Goal: Task Accomplishment & Management: Use online tool/utility

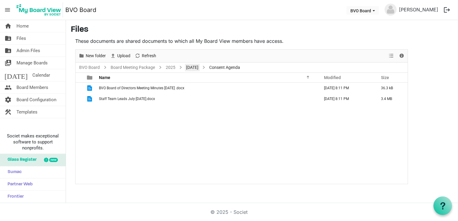
click at [197, 66] on link "[DATE]" at bounding box center [192, 67] width 15 height 7
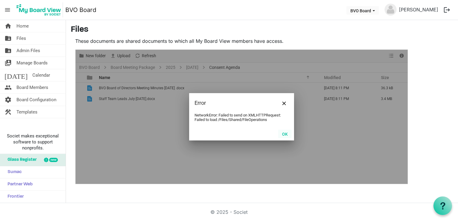
click at [282, 134] on button "OK" at bounding box center [284, 134] width 13 height 8
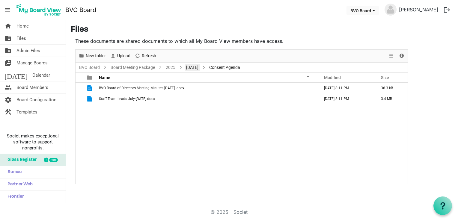
click at [200, 66] on link "[DATE]" at bounding box center [192, 67] width 15 height 7
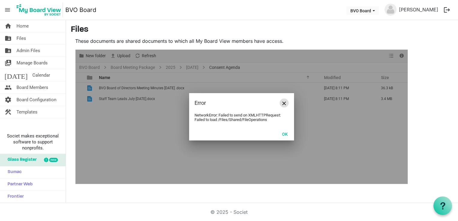
click at [285, 103] on span "Close" at bounding box center [284, 104] width 4 height 4
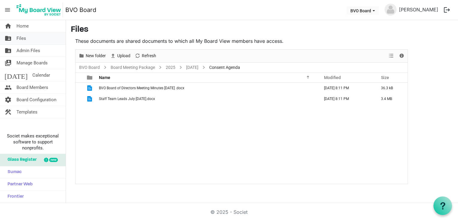
click at [24, 39] on span "Files" at bounding box center [21, 38] width 10 height 12
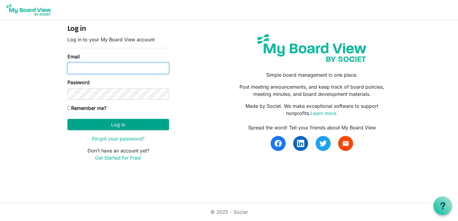
type input "ncoldas@gmail.com"
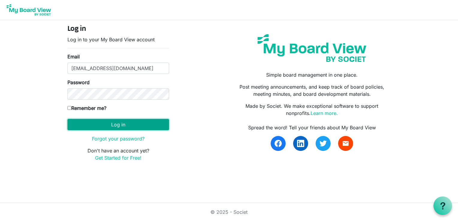
click at [131, 125] on button "Log in" at bounding box center [118, 124] width 102 height 11
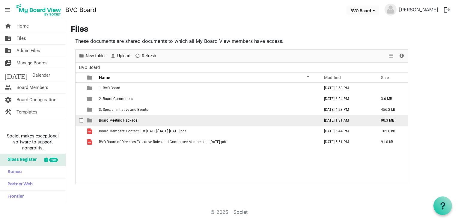
click at [124, 118] on span "Board Meeting Package" at bounding box center [118, 120] width 38 height 4
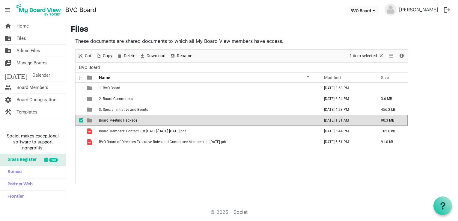
click at [124, 118] on span "Board Meeting Package" at bounding box center [118, 120] width 38 height 4
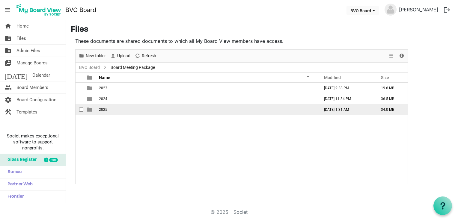
click at [120, 113] on td "2025" at bounding box center [207, 109] width 221 height 11
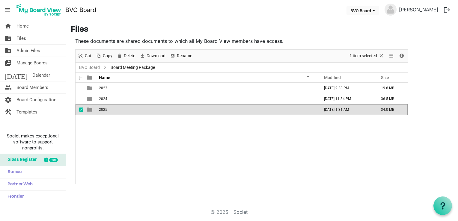
click at [120, 113] on td "2025" at bounding box center [207, 109] width 221 height 11
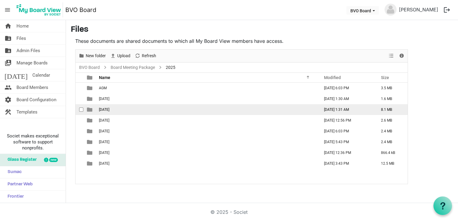
click at [120, 113] on td "[DATE]" at bounding box center [207, 109] width 221 height 11
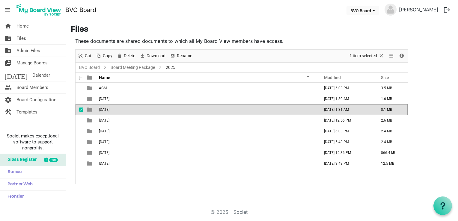
click at [120, 113] on td "[DATE]" at bounding box center [207, 109] width 221 height 11
click at [120, 113] on div "New folder Upload Cut Copy Paste Delete Download Rename Sort by Refresh 1 item …" at bounding box center [241, 116] width 333 height 135
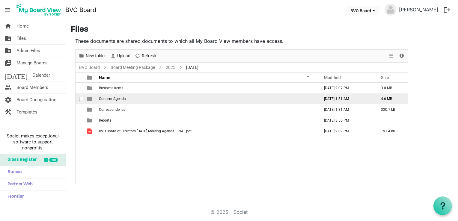
click at [121, 101] on td "Consent Agenda" at bounding box center [207, 99] width 221 height 11
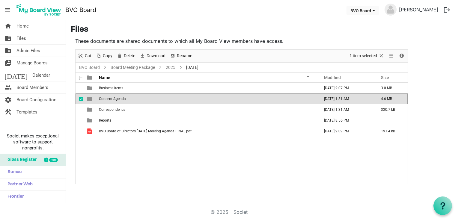
click at [121, 101] on td "Consent Agenda" at bounding box center [207, 99] width 221 height 11
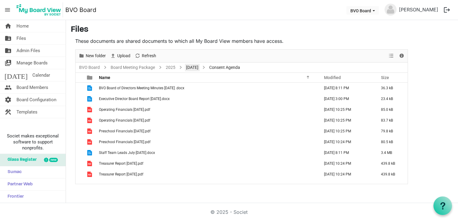
click at [194, 68] on link "[DATE]" at bounding box center [192, 67] width 15 height 7
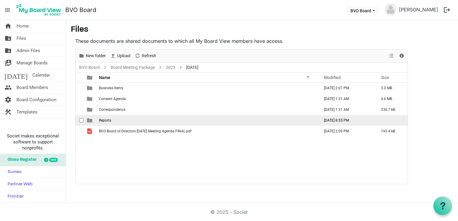
click at [111, 122] on td "Reports" at bounding box center [207, 120] width 221 height 11
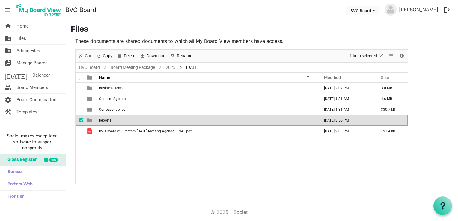
click at [111, 122] on td "Reports" at bounding box center [207, 120] width 221 height 11
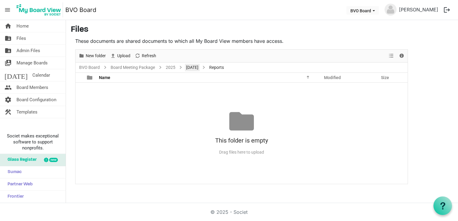
click at [193, 67] on link "[DATE]" at bounding box center [192, 67] width 15 height 7
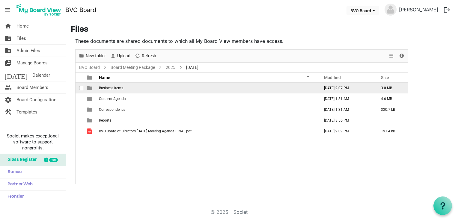
click at [118, 91] on td "Business Items" at bounding box center [207, 88] width 221 height 11
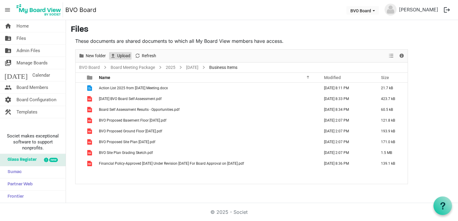
click at [125, 55] on span "Upload" at bounding box center [124, 55] width 14 height 7
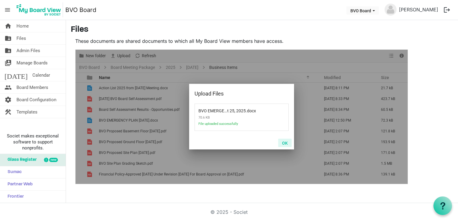
click at [284, 144] on button "OK" at bounding box center [284, 143] width 13 height 8
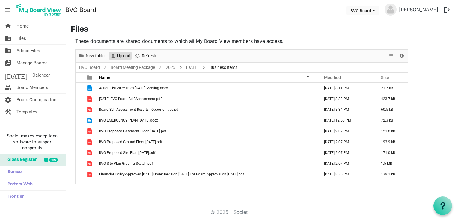
click at [120, 55] on span "Upload" at bounding box center [124, 55] width 14 height 7
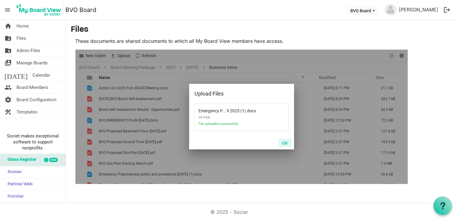
click at [285, 144] on button "OK" at bounding box center [284, 143] width 13 height 8
